Goal: Task Accomplishment & Management: Complete application form

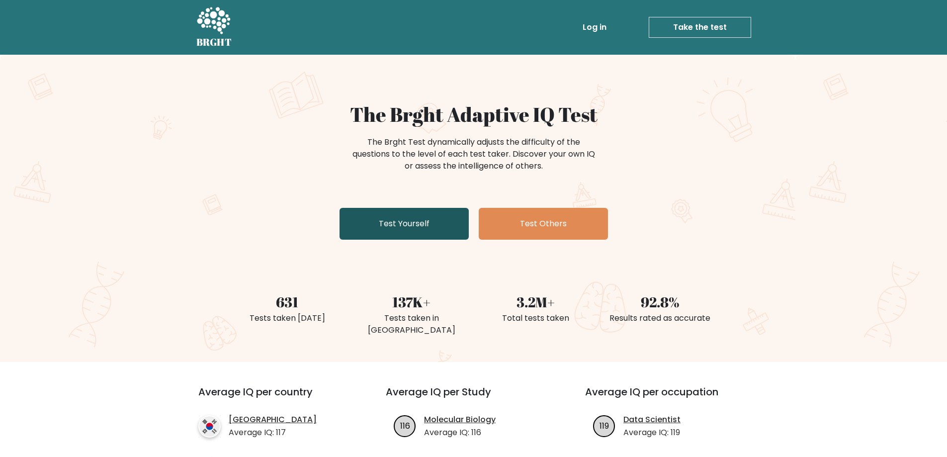
click at [421, 222] on link "Test Yourself" at bounding box center [404, 224] width 129 height 32
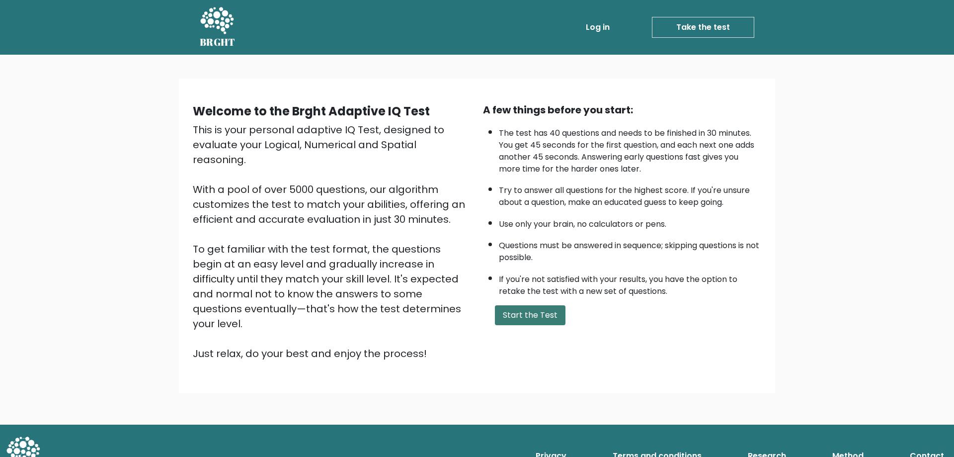
click at [543, 317] on button "Start the Test" at bounding box center [530, 315] width 71 height 20
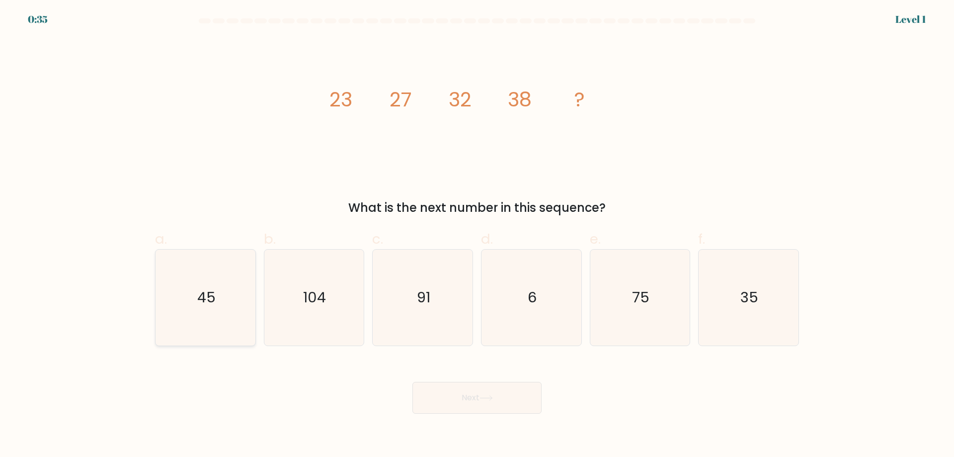
click at [198, 294] on text "45" at bounding box center [206, 297] width 18 height 20
click at [477, 235] on input "a. 45" at bounding box center [477, 232] width 0 height 6
radio input "true"
click at [500, 405] on button "Next" at bounding box center [477, 398] width 129 height 32
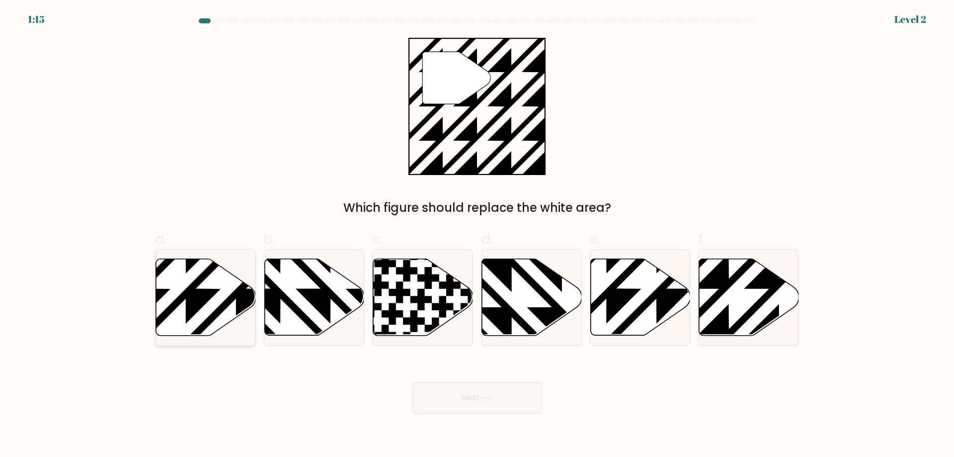
click at [226, 315] on icon at bounding box center [206, 297] width 100 height 77
click at [477, 235] on input "a." at bounding box center [477, 232] width 0 height 6
radio input "true"
click at [742, 315] on icon at bounding box center [749, 297] width 100 height 77
click at [478, 235] on input "f." at bounding box center [477, 232] width 0 height 6
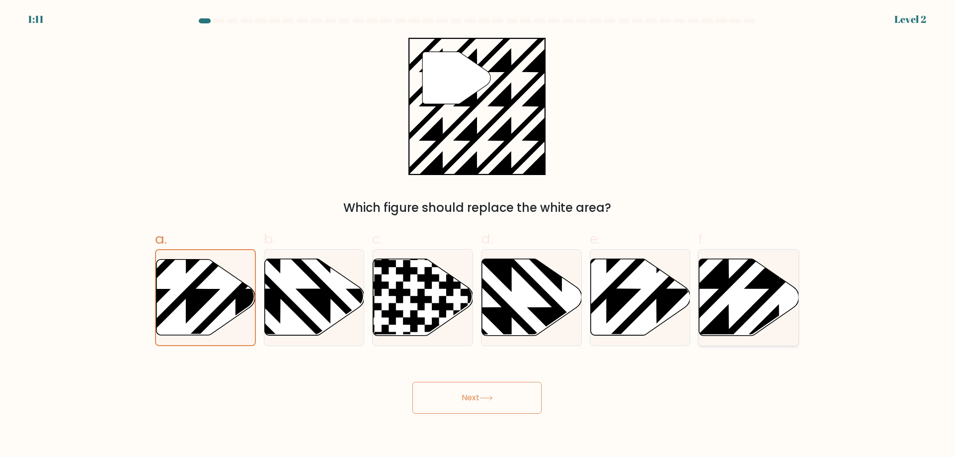
radio input "true"
click at [510, 395] on button "Next" at bounding box center [477, 398] width 129 height 32
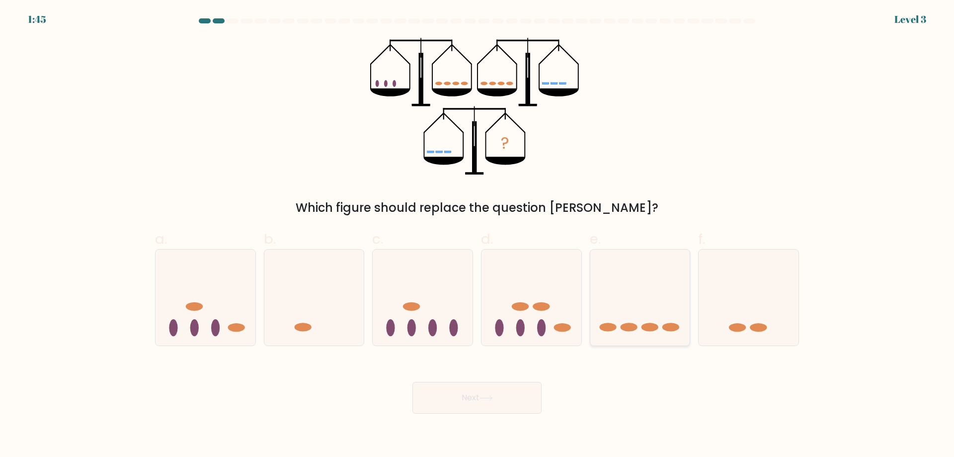
click at [645, 313] on icon at bounding box center [641, 297] width 100 height 83
click at [478, 235] on input "e." at bounding box center [477, 232] width 0 height 6
radio input "true"
click at [534, 392] on button "Next" at bounding box center [477, 398] width 129 height 32
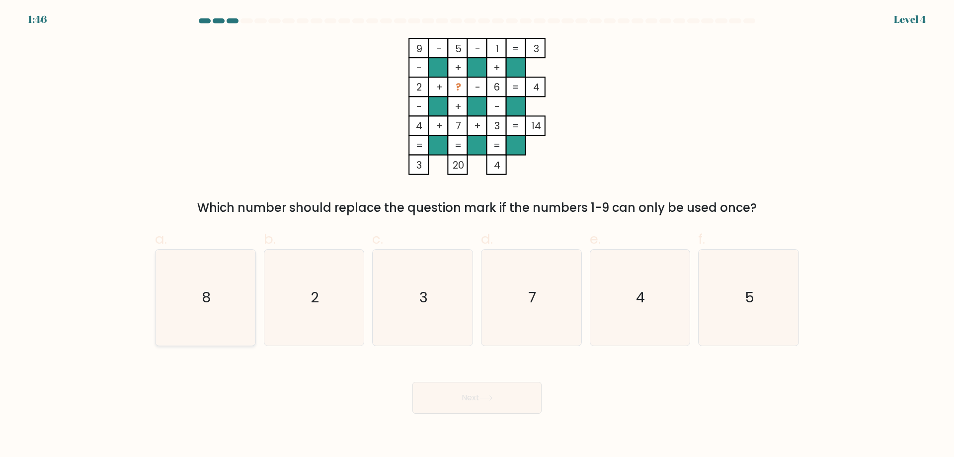
click at [172, 296] on icon "8" at bounding box center [206, 298] width 96 height 96
click at [477, 235] on input "a. 8" at bounding box center [477, 232] width 0 height 6
radio input "true"
click at [461, 392] on button "Next" at bounding box center [477, 398] width 129 height 32
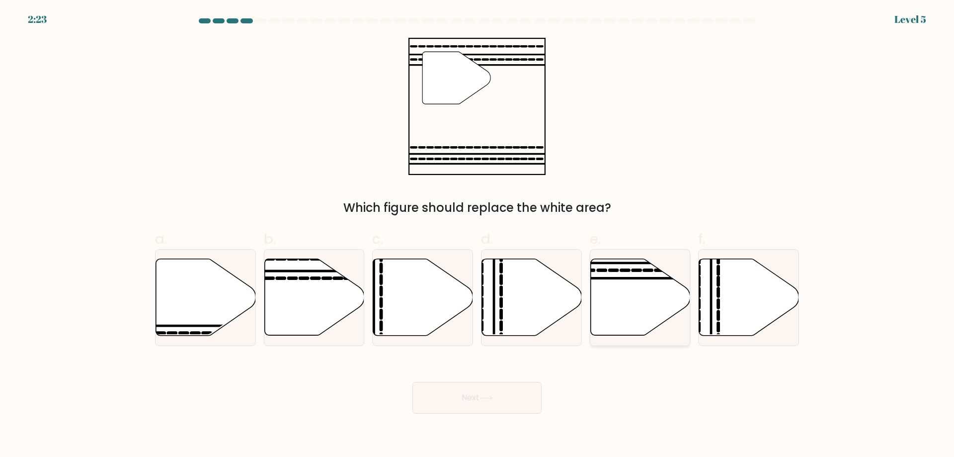
click at [623, 294] on icon at bounding box center [641, 297] width 100 height 77
click at [478, 235] on input "e." at bounding box center [477, 232] width 0 height 6
radio input "true"
click at [518, 402] on button "Next" at bounding box center [477, 398] width 129 height 32
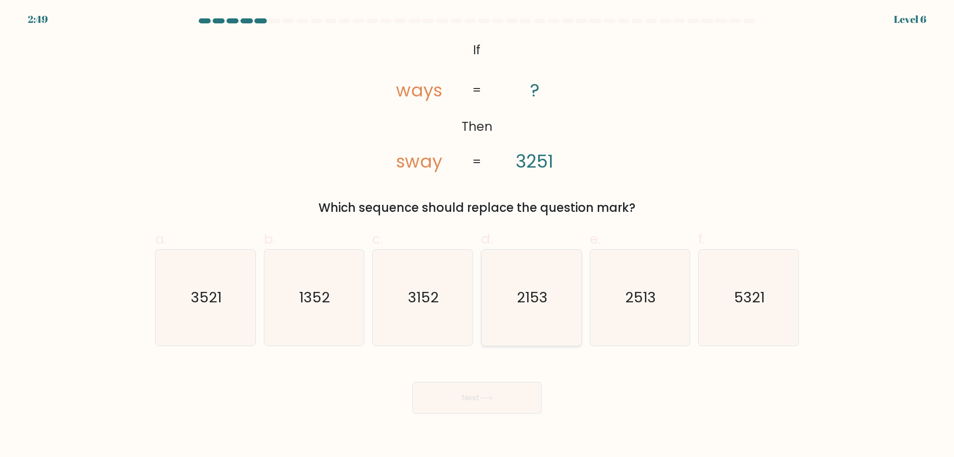
click at [523, 301] on text "2153" at bounding box center [532, 297] width 31 height 20
click at [478, 235] on input "d. 2153" at bounding box center [477, 232] width 0 height 6
radio input "true"
click at [514, 399] on button "Next" at bounding box center [477, 398] width 129 height 32
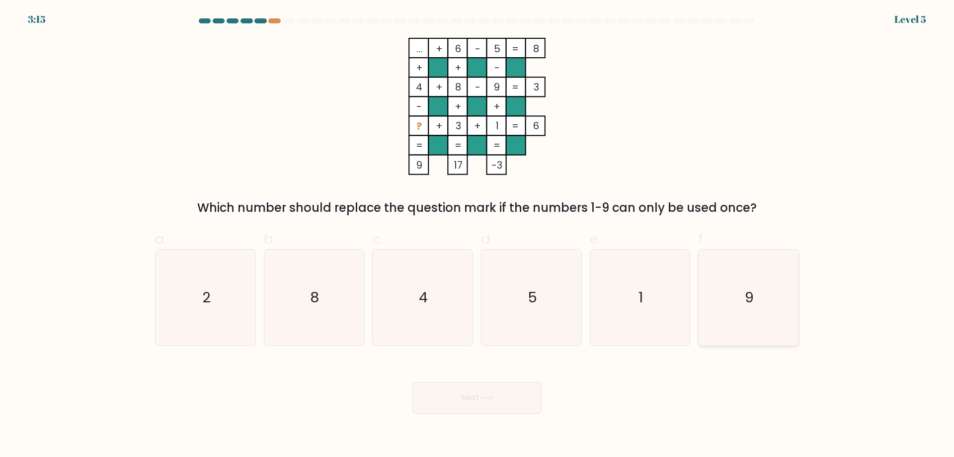
click at [756, 285] on icon "9" at bounding box center [749, 298] width 96 height 96
click at [478, 235] on input "f. 9" at bounding box center [477, 232] width 0 height 6
radio input "true"
click at [484, 404] on button "Next" at bounding box center [477, 398] width 129 height 32
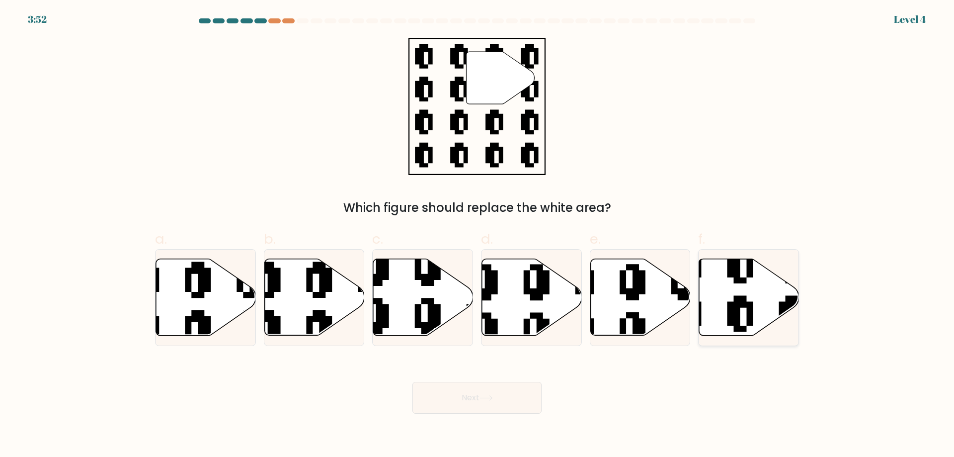
click at [749, 288] on icon at bounding box center [749, 297] width 100 height 77
click at [478, 235] on input "f." at bounding box center [477, 232] width 0 height 6
radio input "true"
click at [492, 397] on icon at bounding box center [486, 397] width 13 height 5
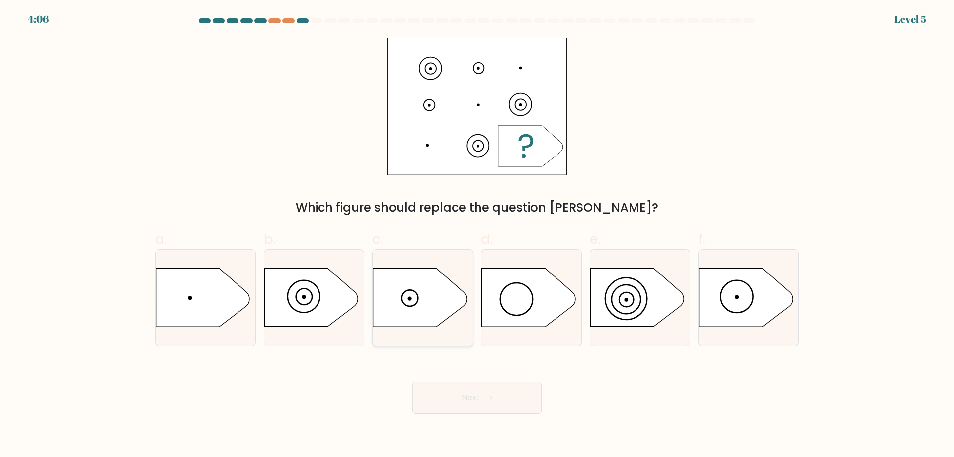
click at [430, 293] on icon at bounding box center [419, 297] width 93 height 58
click at [477, 235] on input "c." at bounding box center [477, 232] width 0 height 6
radio input "true"
click at [470, 396] on button "Next" at bounding box center [477, 398] width 129 height 32
